Goal: Find specific page/section: Find specific page/section

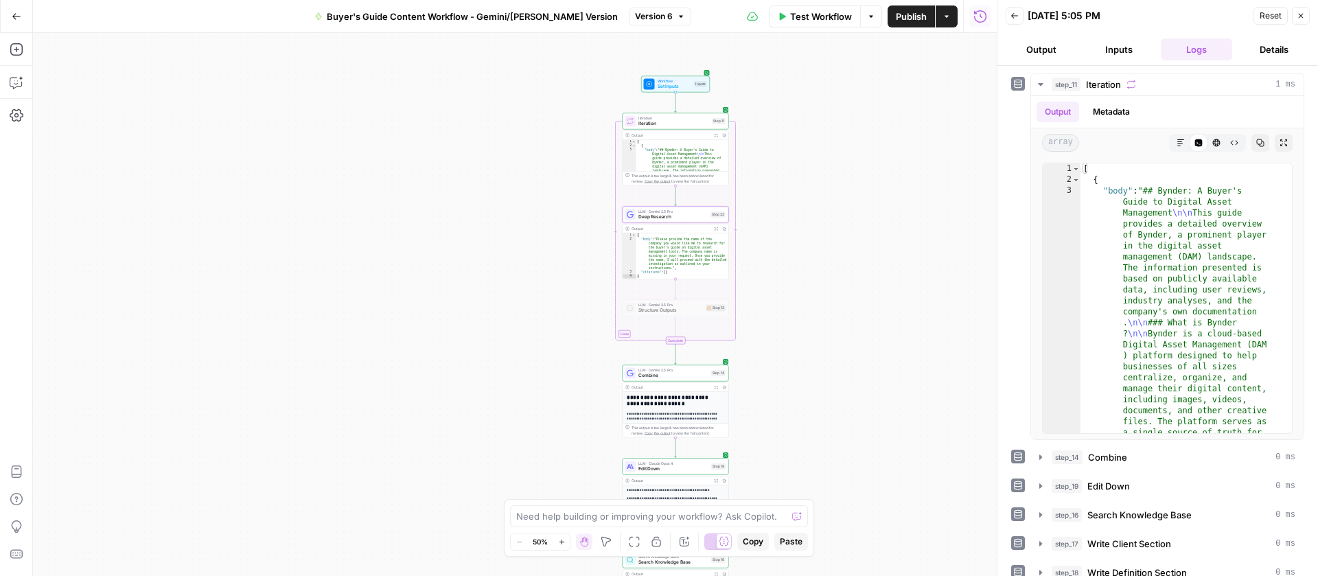
scroll to position [141, 0]
click at [19, 13] on icon "button" at bounding box center [17, 17] width 10 height 10
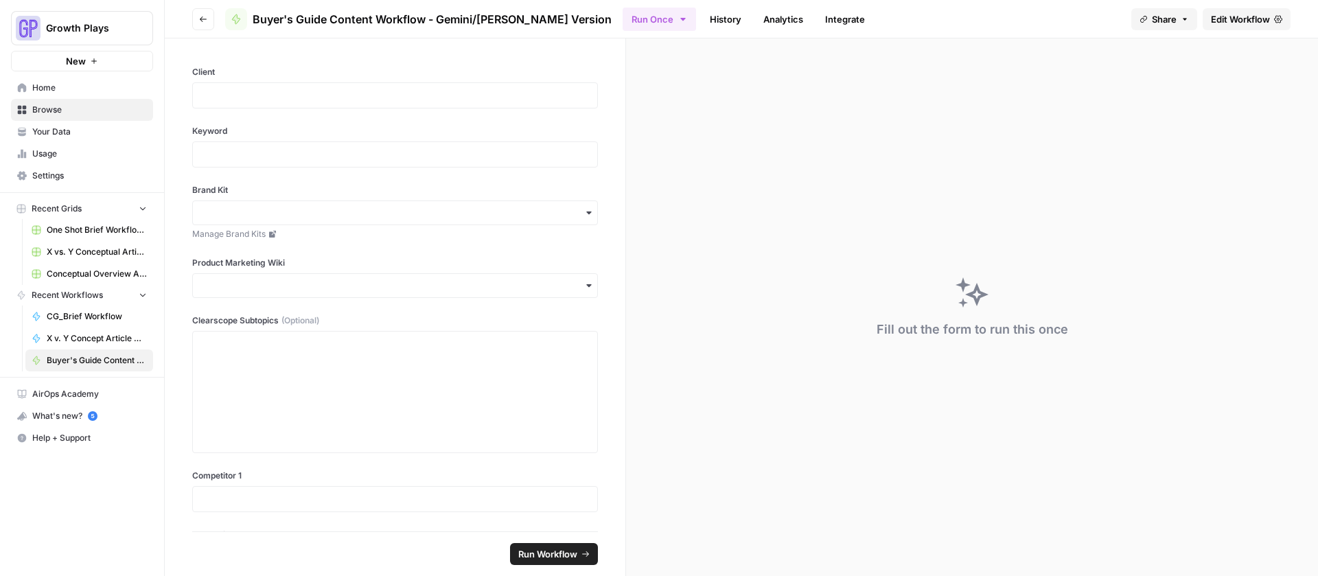
click at [63, 126] on span "Your Data" at bounding box center [89, 132] width 115 height 12
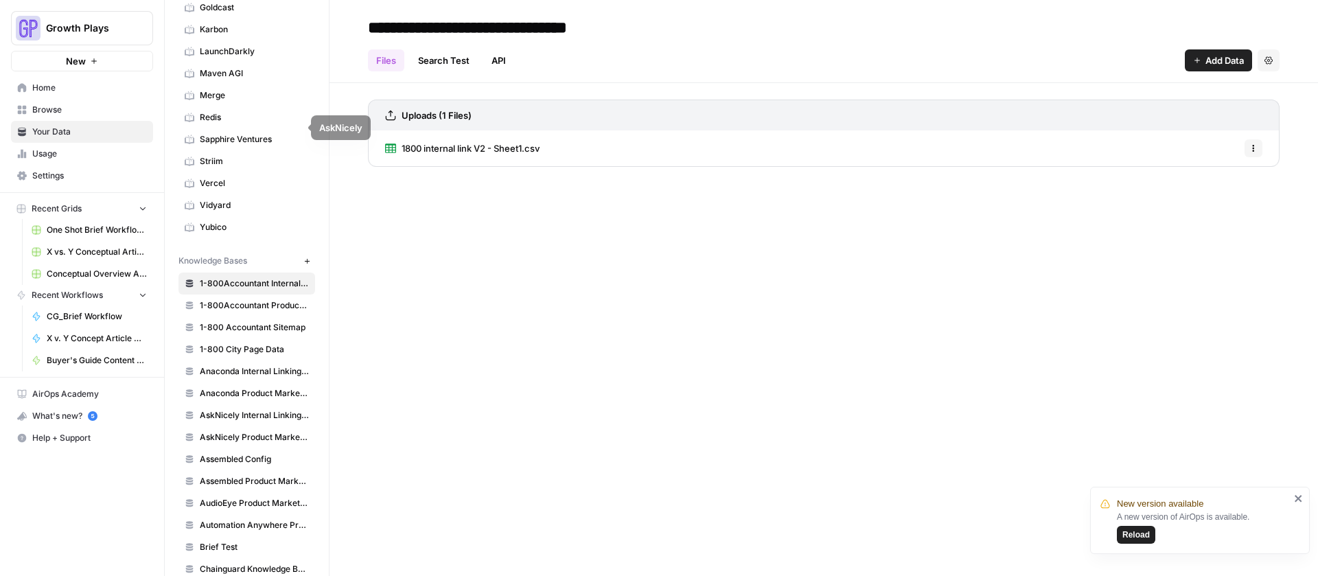
scroll to position [454, 0]
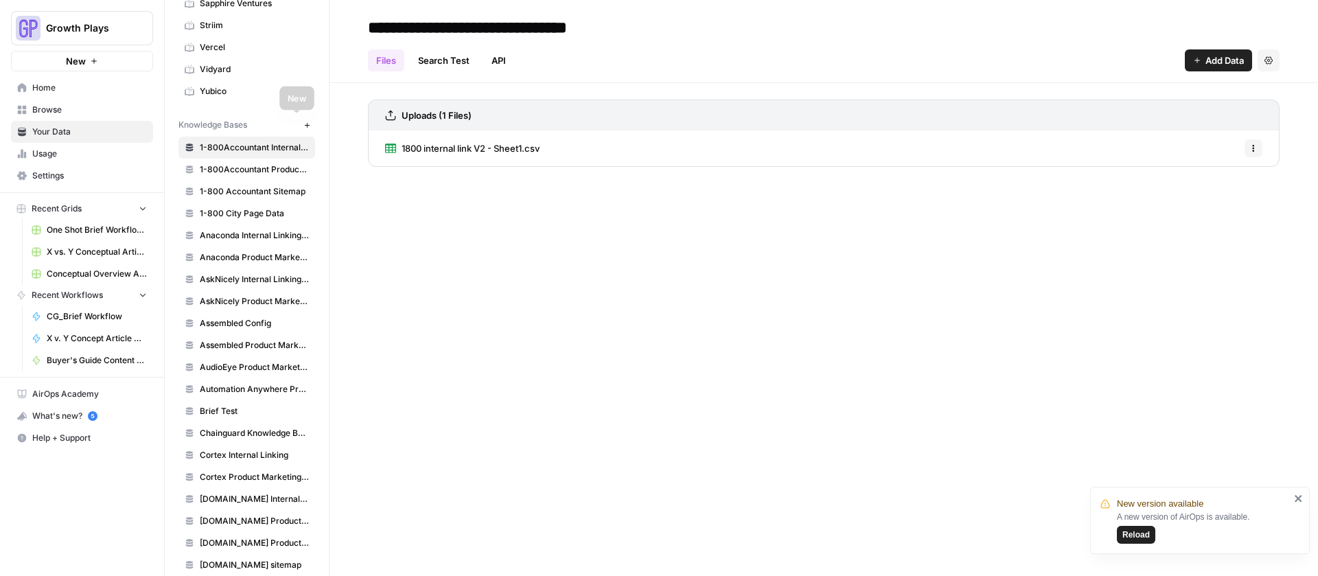
click at [303, 126] on icon "button" at bounding box center [307, 126] width 8 height 8
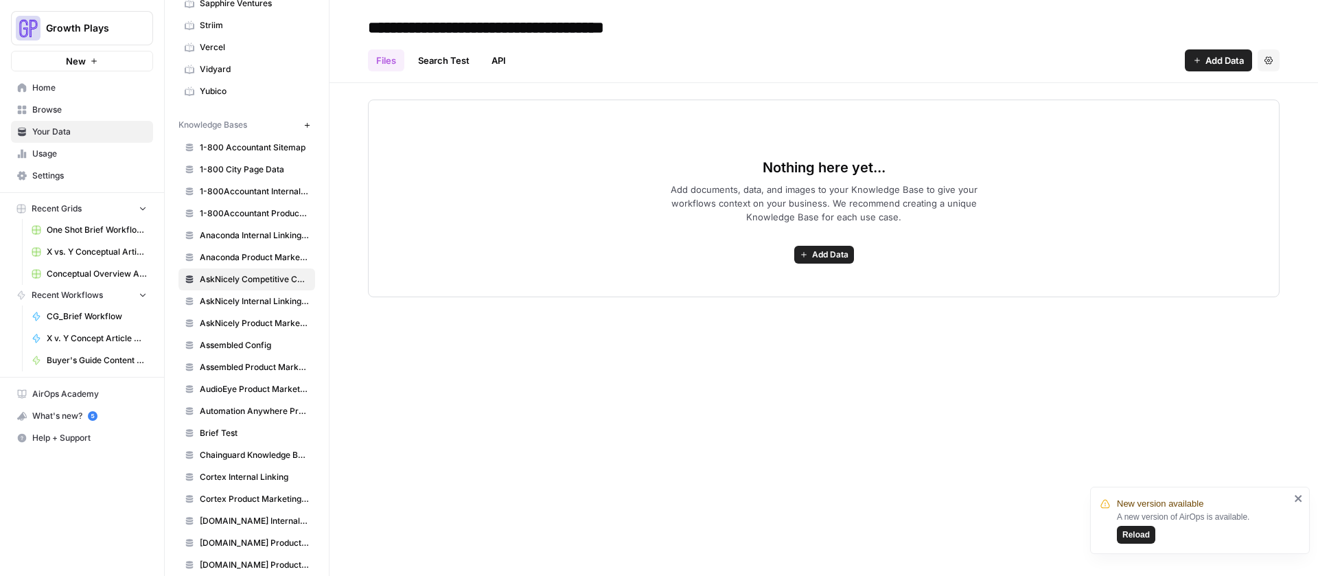
type input "**********"
